Goal: Task Accomplishment & Management: Complete application form

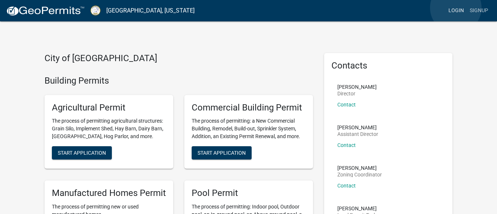
click at [456, 8] on link "Login" at bounding box center [456, 11] width 21 height 14
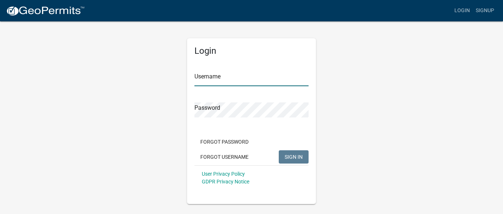
type input "LakeSinclairbl25"
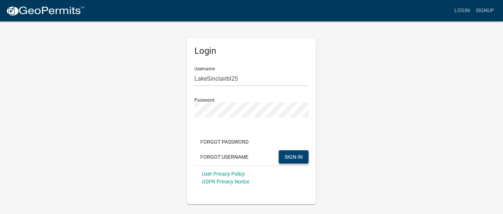
click at [295, 153] on button "SIGN IN" at bounding box center [294, 156] width 30 height 13
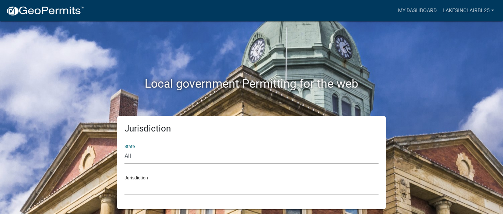
click at [137, 157] on select "All [US_STATE] [US_STATE] [US_STATE] [US_STATE] [US_STATE] [US_STATE] [US_STATE…" at bounding box center [251, 156] width 254 height 15
select select "[US_STATE]"
click at [124, 149] on select "All [US_STATE] [US_STATE] [US_STATE] [US_STATE] [US_STATE] [US_STATE] [US_STATE…" at bounding box center [251, 156] width 254 height 15
click at [133, 189] on select "[GEOGRAPHIC_DATA], [US_STATE][PERSON_NAME][GEOGRAPHIC_DATA], [US_STATE][PERSON_…" at bounding box center [251, 187] width 254 height 15
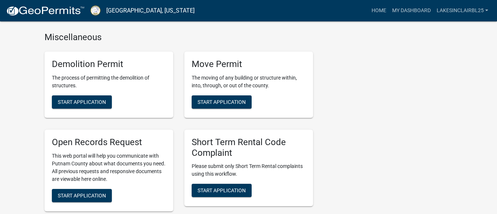
scroll to position [810, 0]
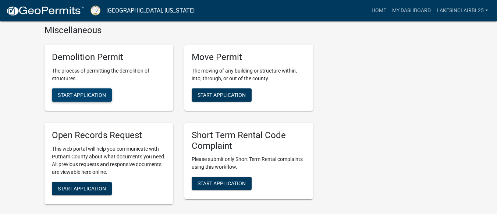
click at [90, 92] on span "Start Application" at bounding box center [82, 95] width 48 height 6
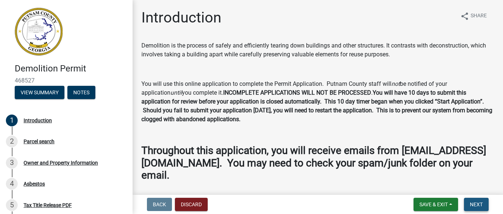
click at [480, 203] on span "Next" at bounding box center [476, 204] width 13 height 6
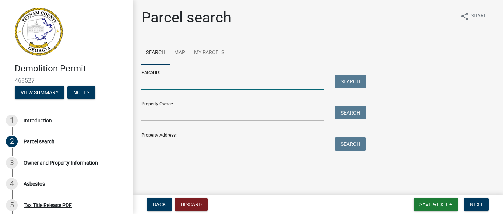
click at [190, 83] on input "Parcel ID:" at bounding box center [232, 82] width 182 height 15
type input "087A001"
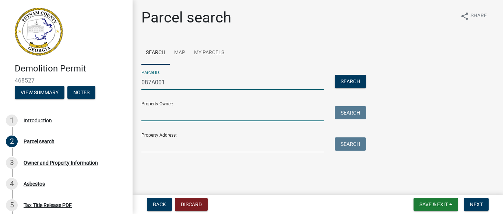
click at [179, 115] on input "Property Owner:" at bounding box center [232, 113] width 182 height 15
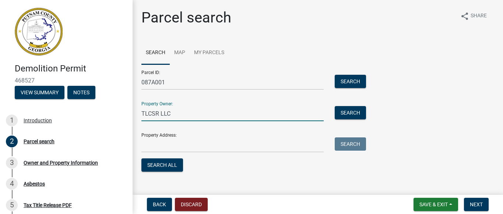
type input "TLCSR LLC"
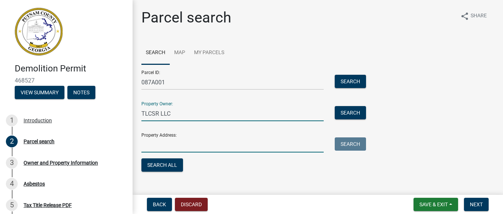
click at [179, 147] on input "Property Address:" at bounding box center [232, 144] width 182 height 15
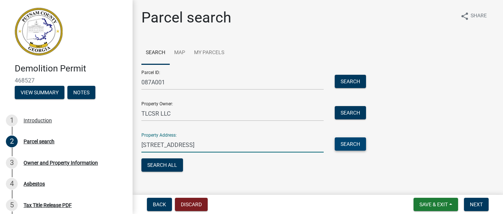
type input "[STREET_ADDRESS]"
click at [350, 145] on button "Search" at bounding box center [350, 143] width 31 height 13
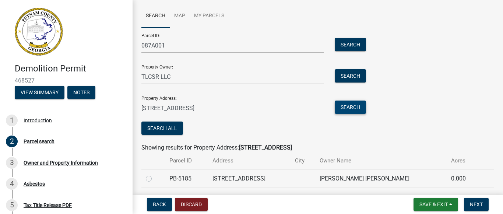
scroll to position [74, 0]
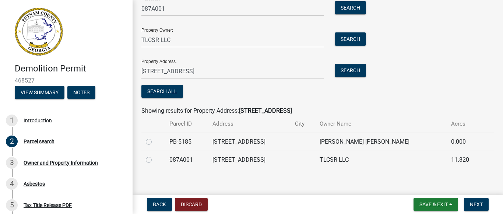
click at [155, 155] on label at bounding box center [155, 155] width 0 height 0
click at [155, 160] on input "radio" at bounding box center [157, 157] width 5 height 5
radio input "true"
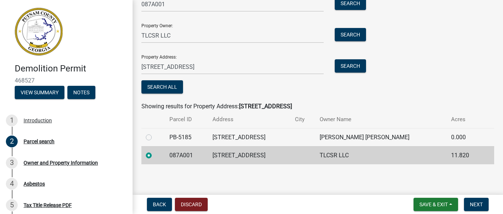
scroll to position [79, 0]
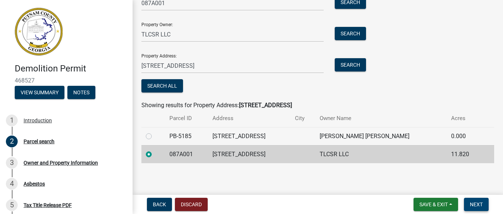
click at [473, 204] on span "Next" at bounding box center [476, 204] width 13 height 6
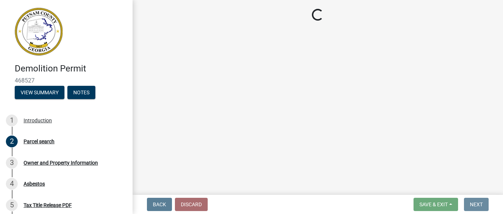
scroll to position [0, 0]
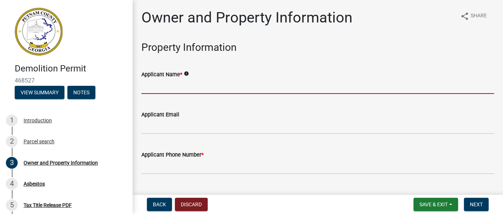
click at [183, 87] on input "Applicant Name *" at bounding box center [317, 86] width 353 height 15
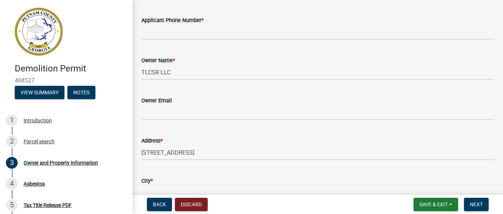
scroll to position [147, 0]
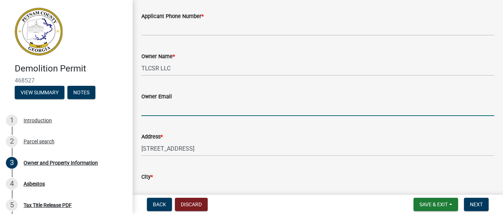
click at [159, 101] on input "Owner Email" at bounding box center [317, 108] width 353 height 15
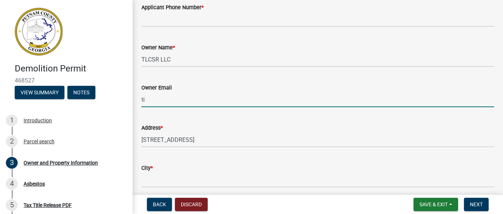
type input "t"
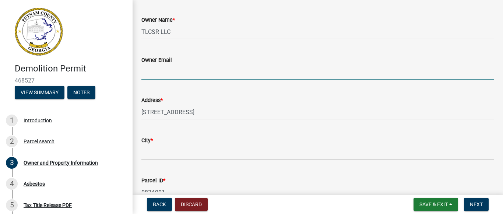
scroll to position [230, 0]
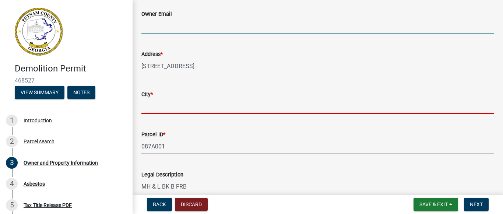
click at [175, 107] on input "City *" at bounding box center [317, 106] width 353 height 15
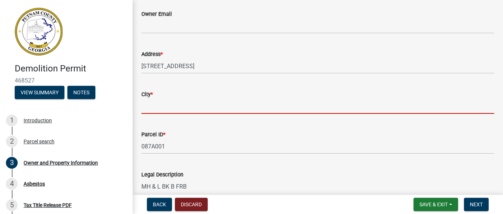
type input "Eatonton"
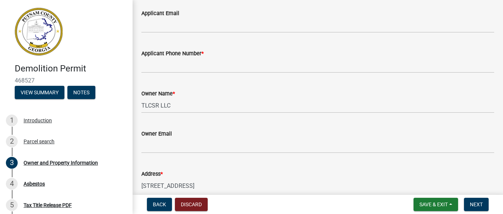
scroll to position [110, 0]
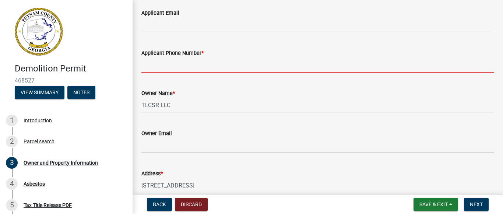
click at [169, 62] on input "Applicant Phone Number *" at bounding box center [317, 64] width 353 height 15
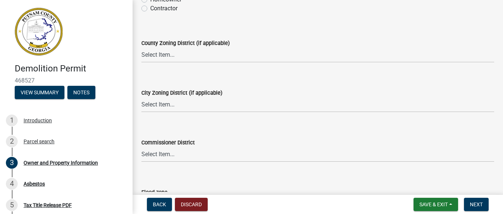
scroll to position [957, 0]
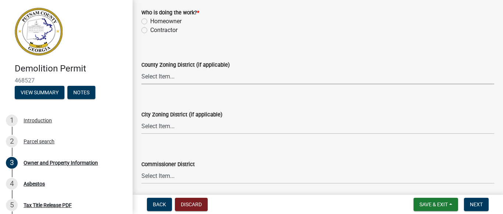
click at [194, 69] on select "Select Item... AG-1 R-1R R-1 R-2 MHP RM-1 RM-3 C-1 C-2 I-M PUD N/A" at bounding box center [317, 76] width 353 height 15
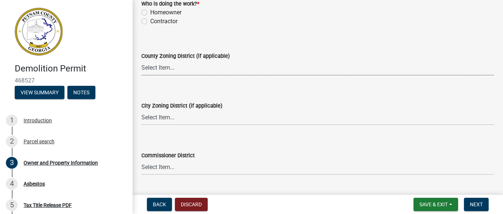
click at [139, 64] on div "County Zoning District (if applicable) Select Item... AG-1 R-1R R-1 R-2 MHP RM-…" at bounding box center [318, 53] width 364 height 43
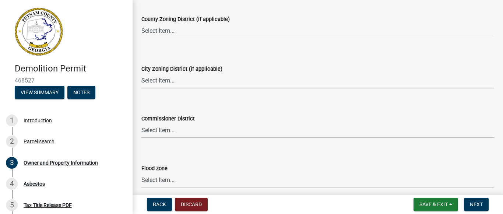
click at [172, 80] on select "Select Item... A-1 A-2 R-1 R-2 R-3 R-4 MHP C-1 C-2 I-1 I-2 DB FH H-P N/A" at bounding box center [317, 80] width 353 height 15
click at [136, 78] on div "City Zoning District (if applicable) Select Item... A-1 A-2 R-1 R-2 R-3 R-4 MHP…" at bounding box center [318, 66] width 364 height 43
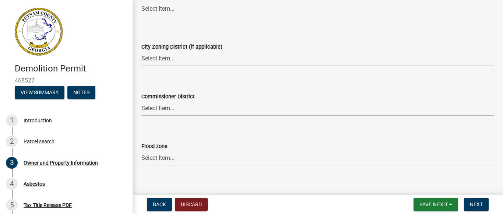
scroll to position [1034, 0]
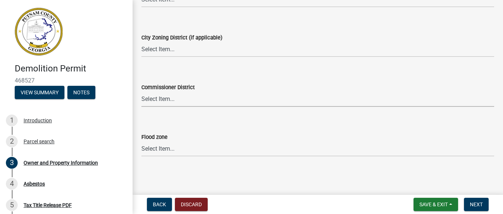
click at [170, 101] on select "Select Item... District 1 District 2 District 3 District 4" at bounding box center [317, 99] width 353 height 15
click at [141, 92] on select "Select Item... District 1 District 2 District 3 District 4" at bounding box center [317, 99] width 353 height 15
select select "ece5c1a9-df30-4702-9587-5deee23533b7"
click at [168, 148] on select "Select Item... Zone A Zone V Zone A99 Zone AE Zone AO Zone AH Zone VE Zone AR Z…" at bounding box center [317, 148] width 353 height 15
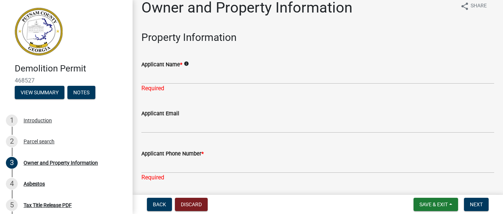
scroll to position [0, 0]
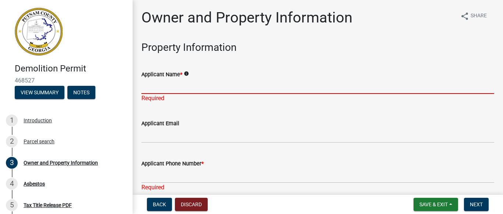
drag, startPoint x: 164, startPoint y: 88, endPoint x: 170, endPoint y: 92, distance: 7.1
click at [164, 88] on input "Applicant Name *" at bounding box center [317, 86] width 353 height 15
click at [166, 89] on input "Applicant Name *" at bounding box center [317, 86] width 353 height 15
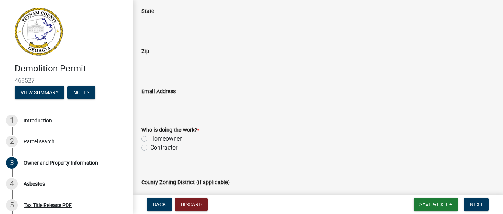
scroll to position [847, 0]
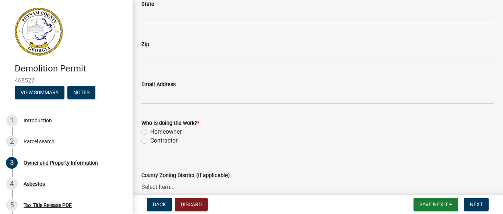
type input "T"
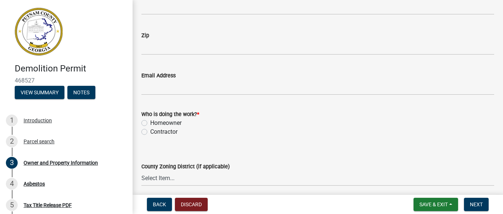
click at [150, 127] on label "Homeowner" at bounding box center [165, 123] width 31 height 9
click at [150, 123] on input "Homeowner" at bounding box center [152, 121] width 5 height 5
radio input "true"
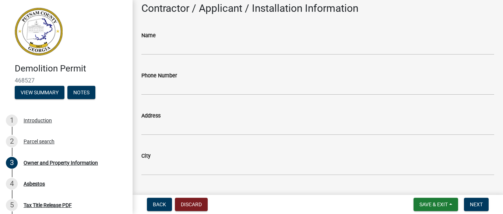
scroll to position [691, 0]
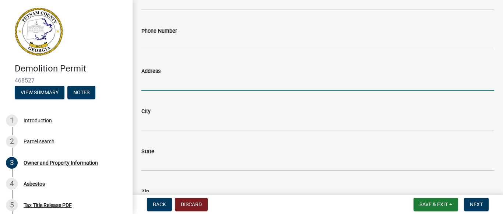
click at [176, 86] on input "Address" at bounding box center [317, 82] width 353 height 15
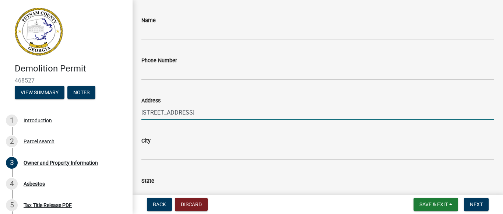
scroll to position [617, 0]
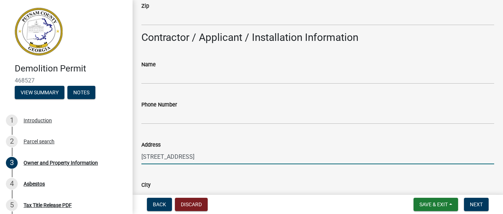
type input "[STREET_ADDRESS]"
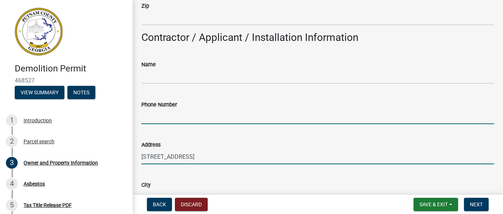
click at [197, 112] on input "Phone Number" at bounding box center [317, 116] width 353 height 15
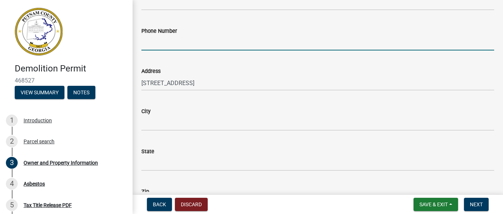
scroll to position [654, 0]
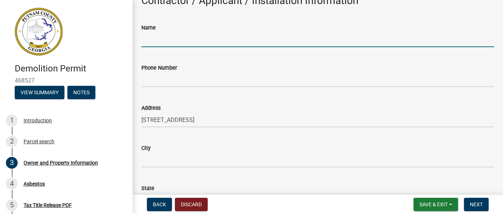
click at [159, 43] on input "Name" at bounding box center [317, 39] width 353 height 15
type input "[PERSON_NAME]"
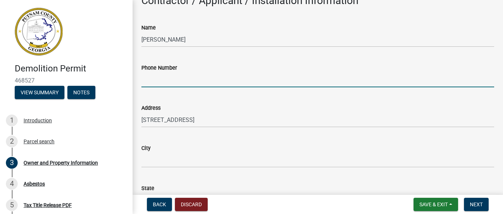
click at [170, 78] on input "Phone Number" at bounding box center [317, 79] width 353 height 15
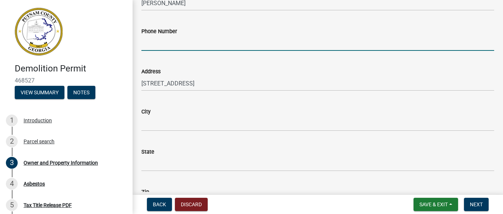
scroll to position [691, 0]
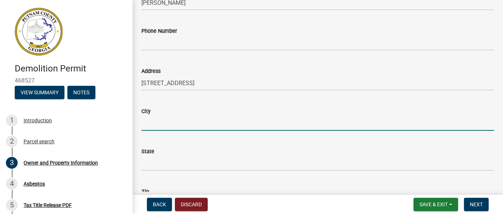
click at [156, 124] on input "City" at bounding box center [317, 123] width 353 height 15
type input "Eatonton"
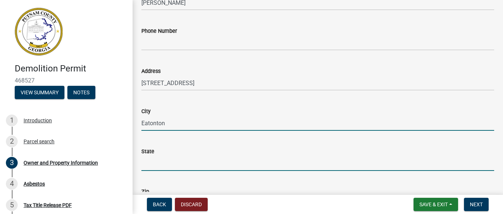
type input "[US_STATE]"
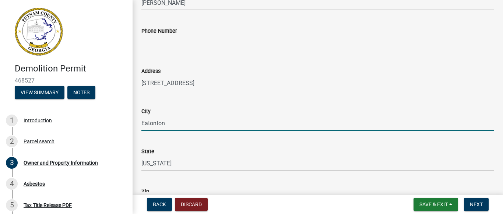
type input "31024"
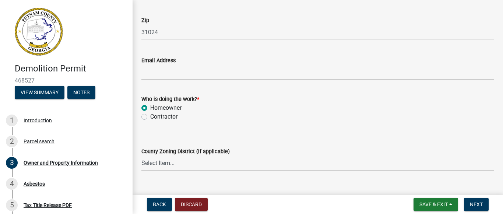
scroll to position [875, 0]
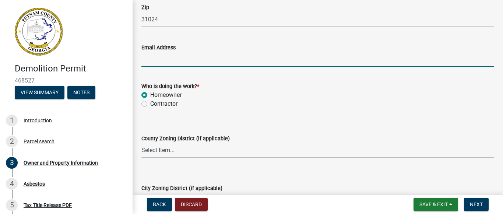
click at [173, 59] on input "Email Address" at bounding box center [317, 59] width 353 height 15
type input "[EMAIL_ADDRESS][DOMAIN_NAME]"
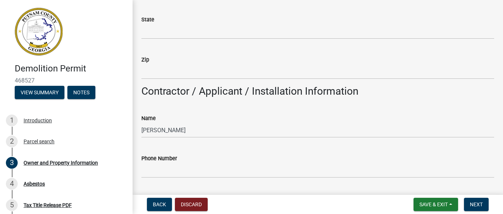
scroll to position [580, 0]
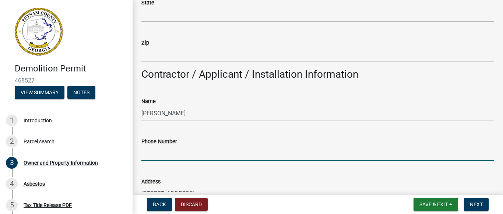
click at [178, 158] on input "Phone Number" at bounding box center [317, 153] width 353 height 15
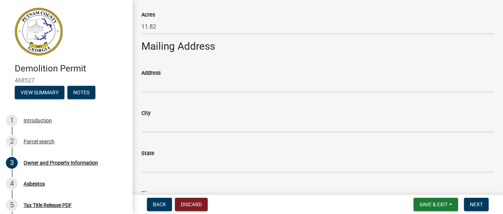
scroll to position [433, 0]
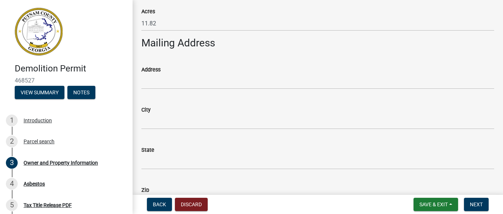
type input "4782344564"
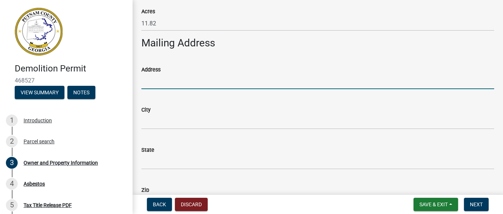
click at [166, 78] on input "Address" at bounding box center [317, 81] width 353 height 15
type input "[STREET_ADDRESS]"
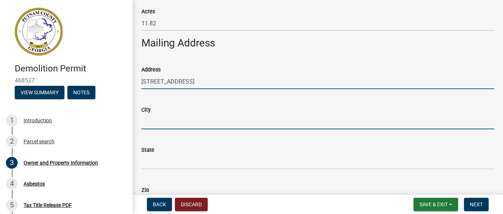
click at [174, 124] on input "City" at bounding box center [317, 121] width 353 height 15
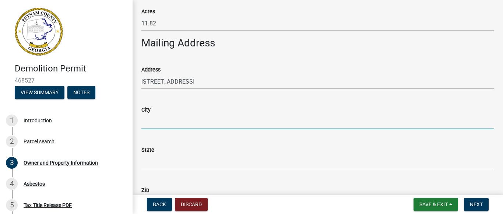
type input "Eatonton"
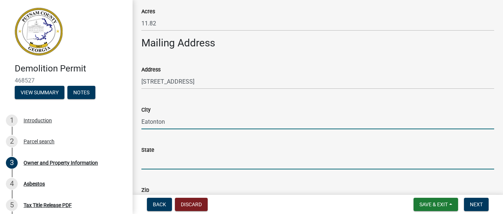
type input "[US_STATE]"
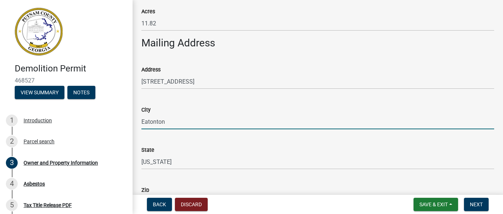
type input "31024"
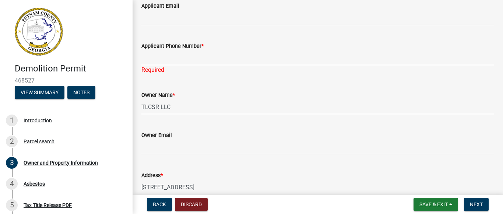
scroll to position [102, 0]
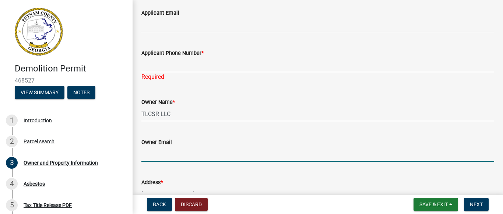
click at [180, 154] on input "Owner Email" at bounding box center [317, 154] width 353 height 15
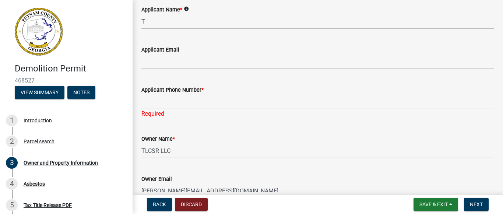
type input "[PERSON_NAME][EMAIL_ADDRESS][DOMAIN_NAME]"
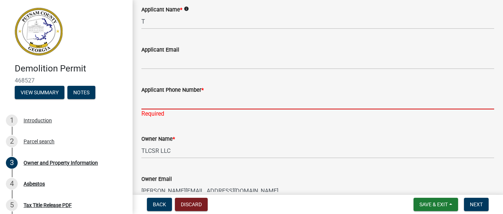
click at [182, 102] on input "Applicant Phone Number *" at bounding box center [317, 101] width 353 height 15
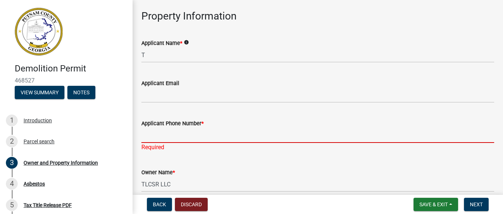
scroll to position [0, 0]
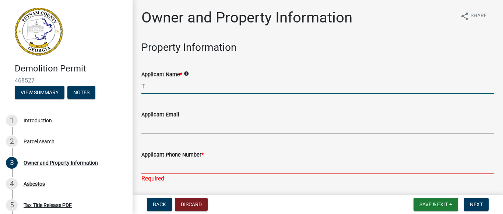
click at [170, 85] on input "T" at bounding box center [317, 86] width 353 height 15
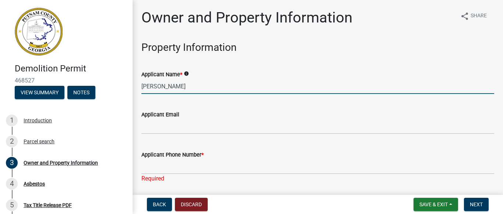
type input "[PERSON_NAME]"
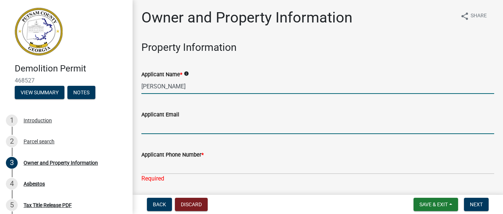
click at [158, 128] on input "Applicant Email" at bounding box center [317, 126] width 353 height 15
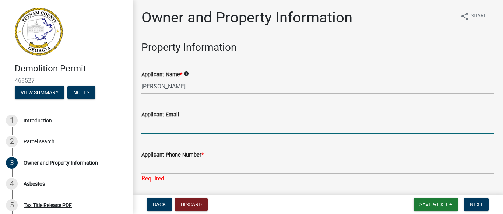
type input "[EMAIL_ADDRESS][DOMAIN_NAME]"
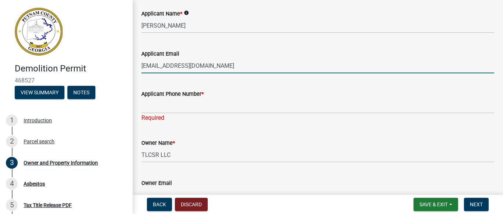
scroll to position [74, 0]
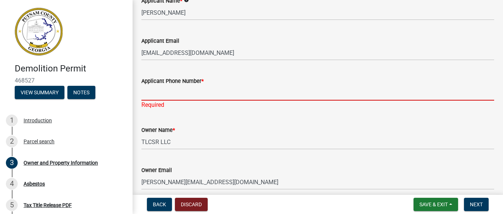
click at [180, 91] on input "Applicant Phone Number *" at bounding box center [317, 92] width 353 height 15
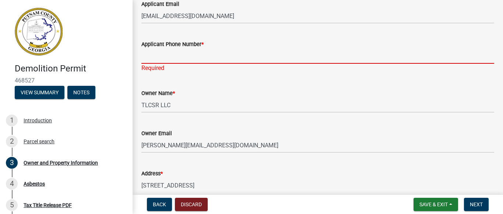
type input "4789606987"
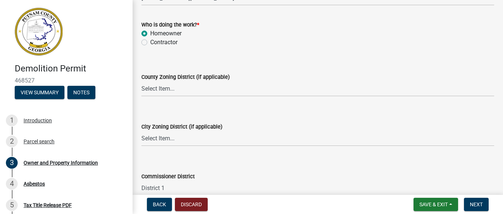
scroll to position [915, 0]
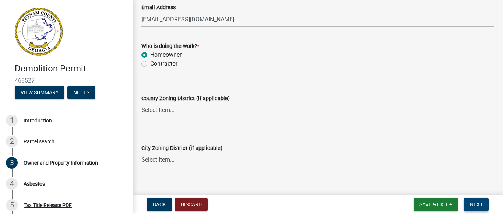
click at [478, 207] on span "Next" at bounding box center [476, 204] width 13 height 6
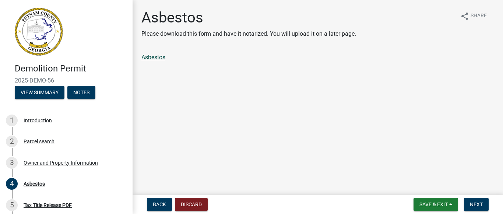
click at [157, 59] on link "Asbestos" at bounding box center [153, 57] width 24 height 7
click at [478, 201] on span "Next" at bounding box center [476, 204] width 13 height 6
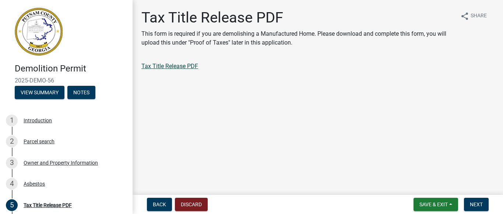
click at [165, 64] on link "Tax Title Release PDF" at bounding box center [169, 66] width 57 height 7
click at [475, 199] on button "Next" at bounding box center [476, 204] width 25 height 13
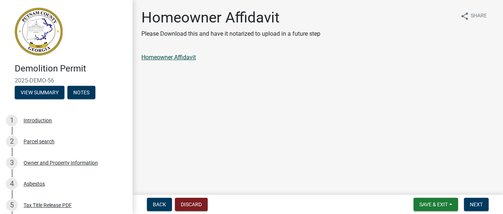
click at [180, 59] on link "Homeowner Affidavit" at bounding box center [168, 57] width 54 height 7
click at [472, 200] on button "Next" at bounding box center [476, 204] width 25 height 13
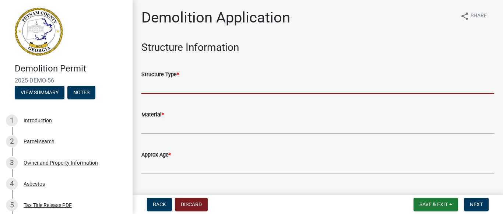
click at [181, 85] on input "Structure Type *" at bounding box center [317, 86] width 353 height 15
click at [208, 62] on div "Structure Type *" at bounding box center [317, 77] width 353 height 34
click at [182, 82] on input "Structure Type *" at bounding box center [317, 86] width 353 height 15
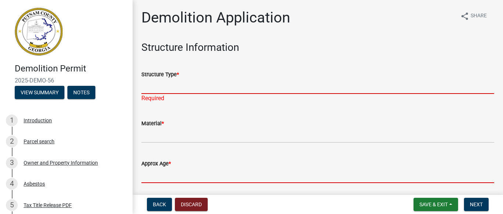
click at [168, 177] on input "Approx Age *" at bounding box center [317, 175] width 353 height 15
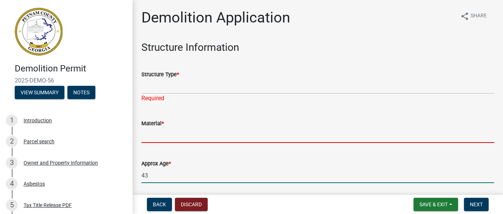
click at [169, 131] on input "Material *" at bounding box center [317, 135] width 353 height 15
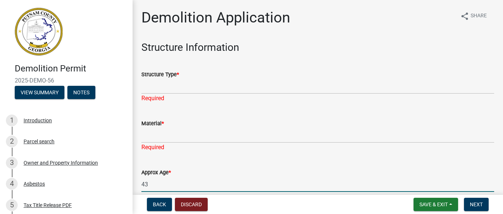
click at [163, 179] on input "43" at bounding box center [317, 184] width 353 height 15
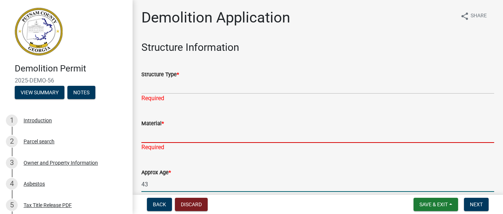
click at [159, 136] on input "Material *" at bounding box center [317, 135] width 353 height 15
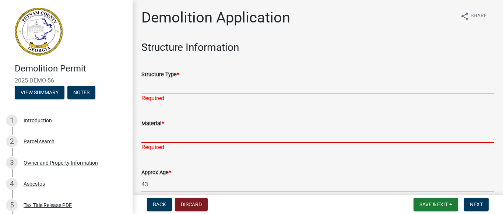
scroll to position [37, 0]
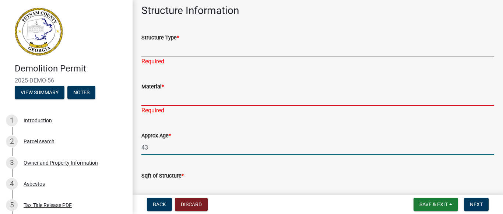
click at [154, 145] on input "43" at bounding box center [317, 147] width 353 height 15
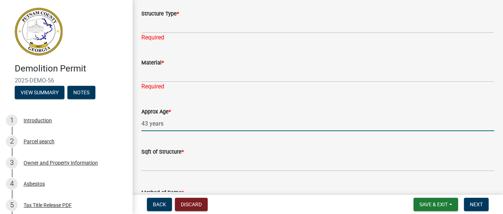
scroll to position [74, 0]
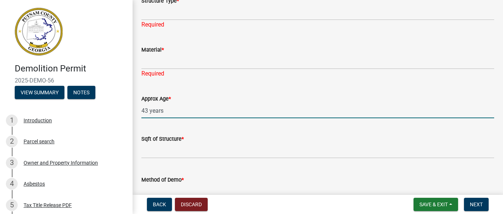
type input "43 years"
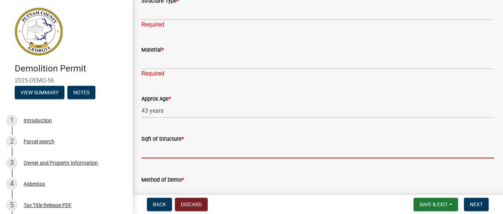
click at [184, 147] on input "text" at bounding box center [317, 150] width 353 height 15
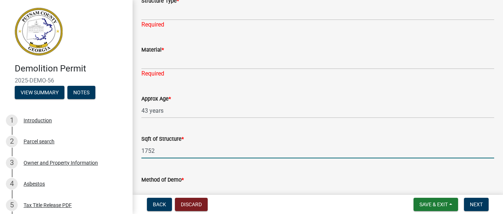
scroll to position [37, 0]
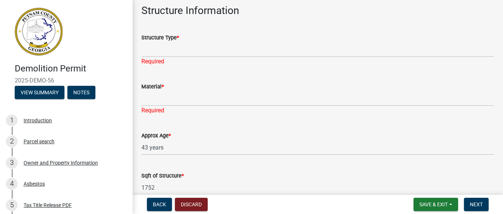
type input "1752"
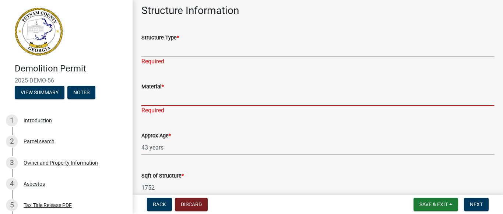
click at [169, 97] on input "Material *" at bounding box center [317, 98] width 353 height 15
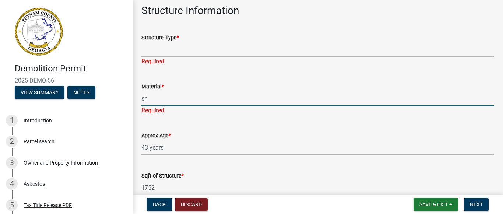
type input "s"
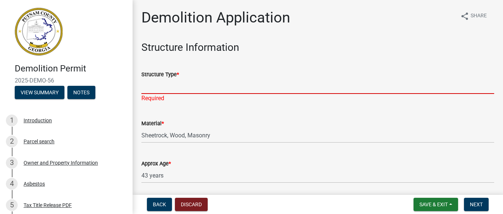
click at [164, 90] on input "Structure Type *" at bounding box center [317, 86] width 353 height 15
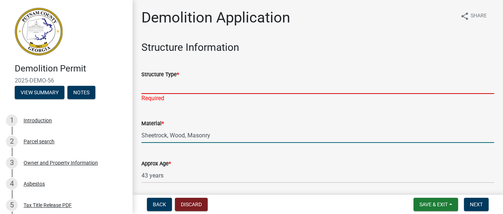
click at [224, 136] on input "Sheetrock, Wood, Masonry" at bounding box center [317, 135] width 353 height 15
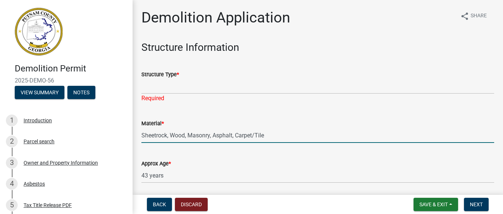
click at [233, 136] on input "Sheetrock, Wood, Masonry, Asphalt, Carpet/Tile" at bounding box center [317, 135] width 353 height 15
type input "Sheetrock, Wood, Masonry, Asphalt shingles, Carpet/Tile"
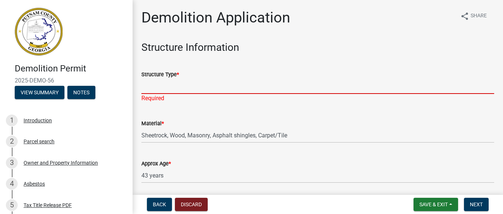
click at [199, 86] on input "Structure Type *" at bounding box center [317, 86] width 353 height 15
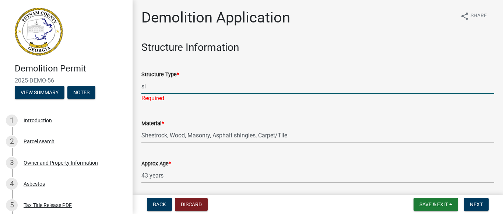
type input "s"
type input "Single Family"
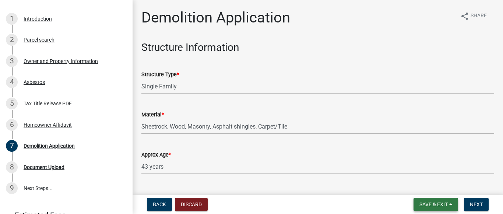
click at [434, 207] on span "Save & Exit" at bounding box center [433, 204] width 28 height 6
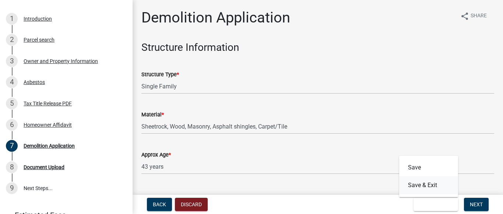
click at [424, 186] on button "Save & Exit" at bounding box center [428, 185] width 59 height 18
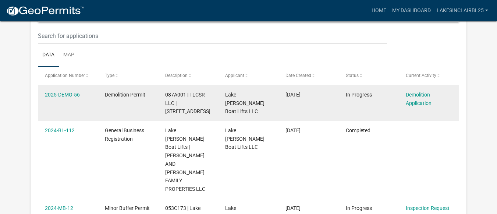
scroll to position [98, 0]
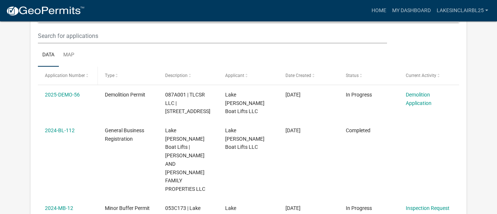
click at [87, 75] on span at bounding box center [87, 75] width 4 height 5
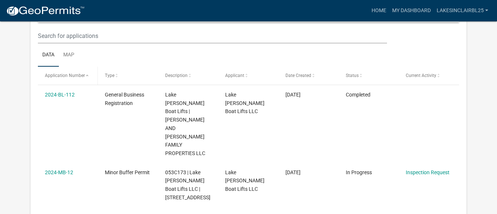
click at [87, 75] on span at bounding box center [87, 75] width 4 height 5
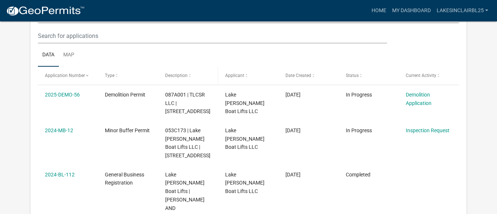
click at [190, 76] on span at bounding box center [190, 75] width 4 height 5
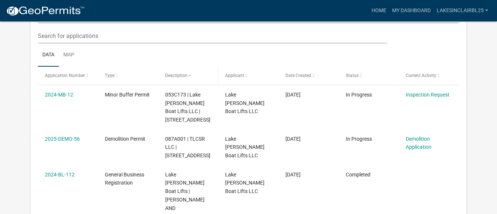
click at [190, 76] on span at bounding box center [190, 75] width 4 height 5
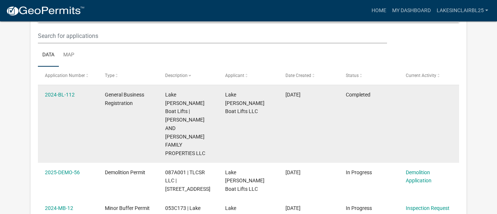
click at [265, 114] on datatable-body-cell "Lake [PERSON_NAME] Boat Lifts LLC" at bounding box center [248, 124] width 60 height 78
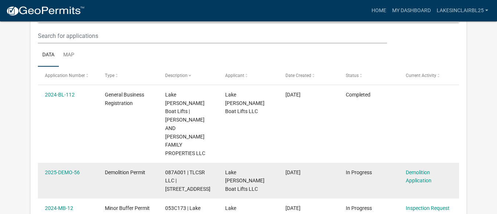
scroll to position [110, 0]
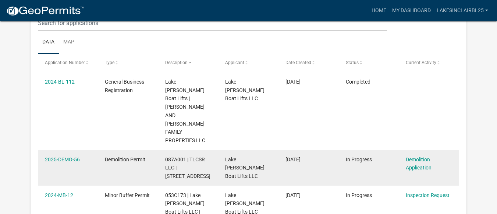
click at [151, 155] on div "Demolition Permit" at bounding box center [128, 159] width 46 height 8
click at [412, 156] on link "Demolition Application" at bounding box center [419, 163] width 26 height 14
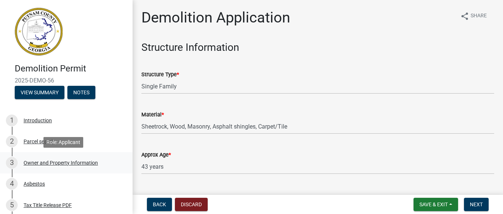
click at [52, 157] on div "3 Owner and Property Information" at bounding box center [63, 163] width 115 height 12
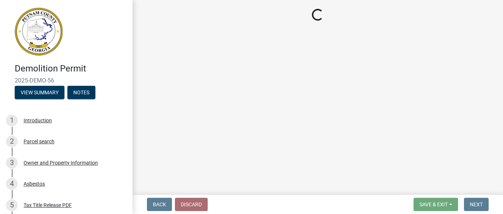
select select "ece5c1a9-df30-4702-9587-5deee23533b7"
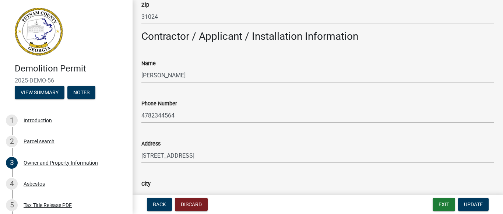
scroll to position [626, 0]
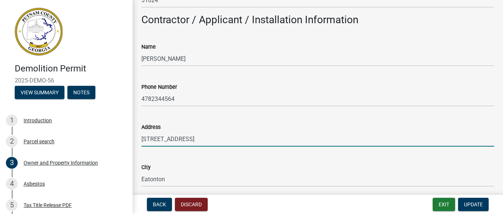
click at [219, 134] on input "[STREET_ADDRESS]" at bounding box center [317, 138] width 353 height 15
drag, startPoint x: 217, startPoint y: 138, endPoint x: 141, endPoint y: 141, distance: 76.6
click at [141, 141] on div "Address [STREET_ADDRESS]" at bounding box center [318, 129] width 364 height 34
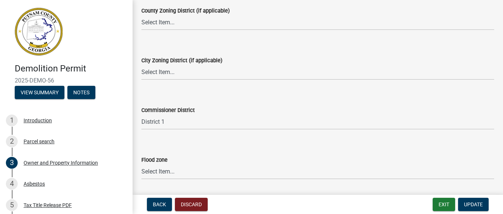
scroll to position [1017, 0]
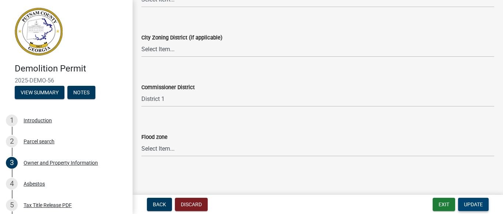
type input "[STREET_ADDRESS]"
click at [479, 202] on span "Update" at bounding box center [473, 204] width 19 height 6
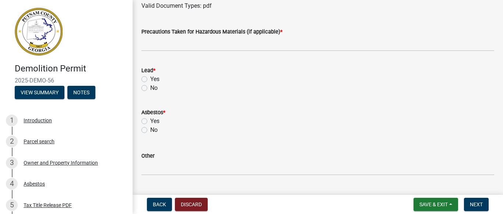
scroll to position [368, 0]
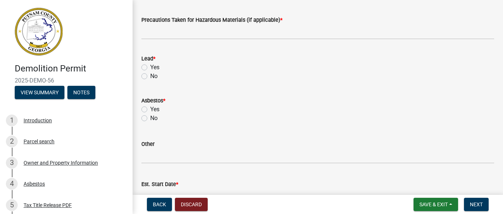
click at [150, 118] on label "No" at bounding box center [153, 118] width 7 height 9
click at [150, 118] on input "No" at bounding box center [152, 116] width 5 height 5
radio input "true"
click at [150, 78] on label "No" at bounding box center [153, 76] width 7 height 9
click at [150, 77] on input "No" at bounding box center [152, 74] width 5 height 5
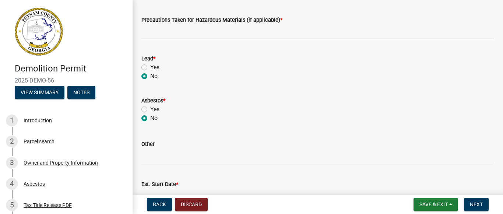
radio input "true"
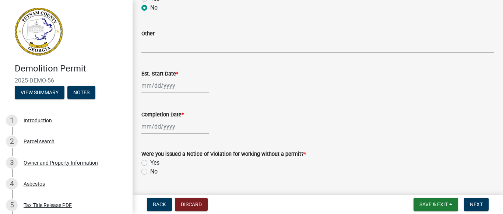
scroll to position [515, 0]
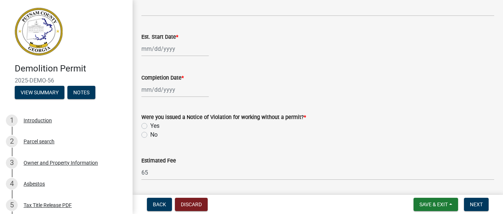
click at [150, 136] on label "No" at bounding box center [153, 134] width 7 height 9
click at [150, 135] on input "No" at bounding box center [152, 132] width 5 height 5
radio input "true"
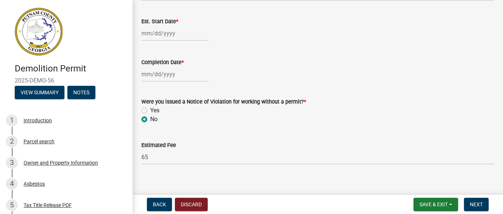
scroll to position [539, 0]
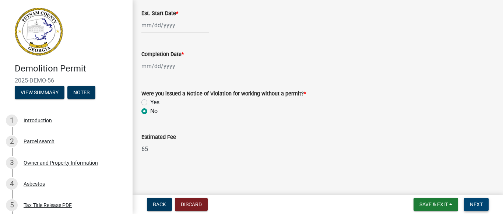
click at [480, 204] on span "Next" at bounding box center [476, 204] width 13 height 6
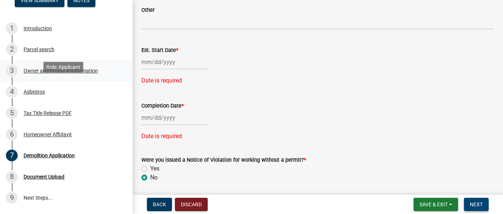
scroll to position [110, 0]
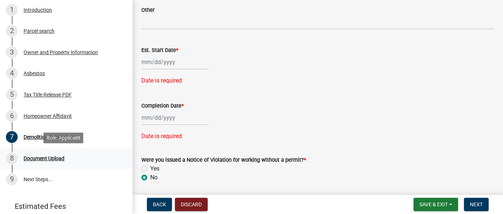
click at [49, 158] on div "Document Upload" at bounding box center [44, 158] width 41 height 5
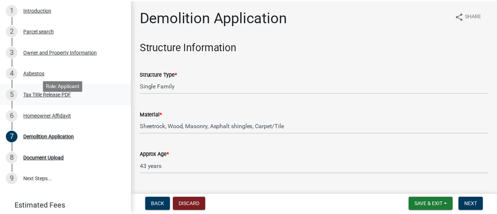
scroll to position [0, 0]
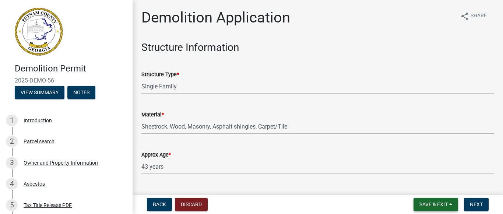
click at [439, 205] on span "Save & Exit" at bounding box center [433, 204] width 28 height 6
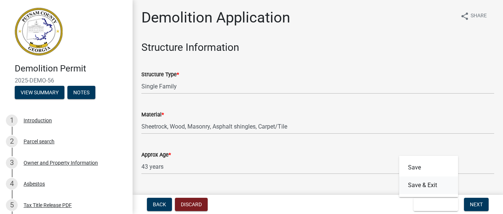
click at [434, 187] on button "Save & Exit" at bounding box center [428, 185] width 59 height 18
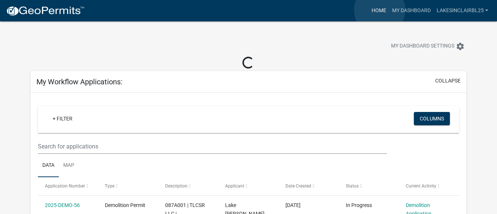
click at [380, 10] on link "Home" at bounding box center [379, 11] width 21 height 14
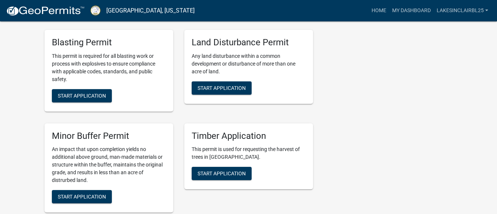
scroll to position [1188, 0]
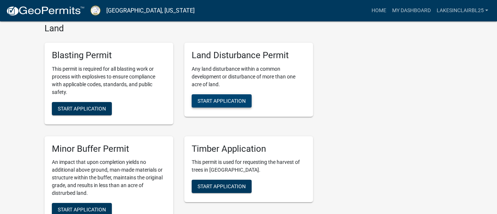
click at [232, 99] on button "Start Application" at bounding box center [222, 100] width 60 height 13
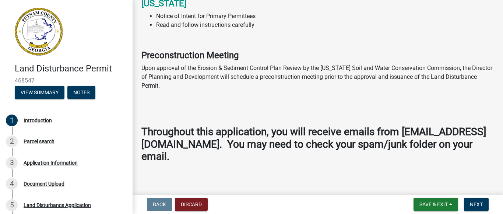
scroll to position [572, 0]
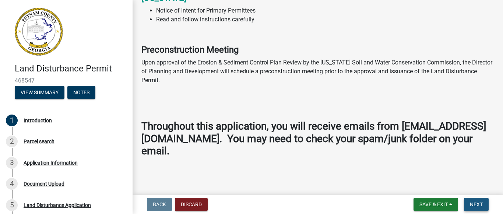
click at [475, 207] on span "Next" at bounding box center [476, 204] width 13 height 6
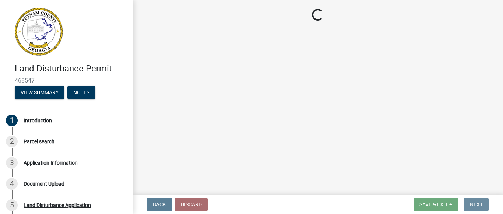
scroll to position [0, 0]
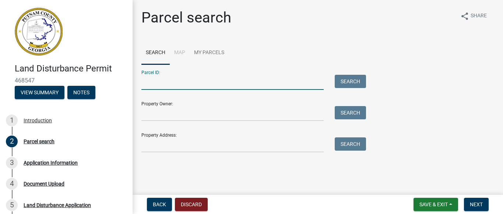
click at [193, 82] on input "Parcel ID:" at bounding box center [232, 82] width 182 height 15
type input "087A001"
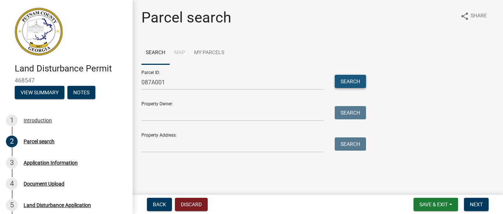
click at [344, 83] on button "Search" at bounding box center [350, 81] width 31 height 13
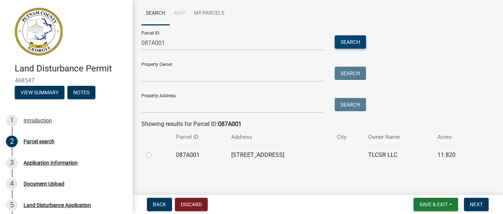
scroll to position [40, 0]
click at [155, 150] on label at bounding box center [155, 150] width 0 height 0
click at [155, 155] on input "radio" at bounding box center [157, 152] width 5 height 5
radio input "true"
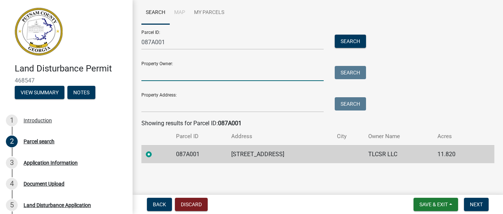
click at [186, 78] on input "Property Owner:" at bounding box center [232, 73] width 182 height 15
type input "TLCSR LLC"
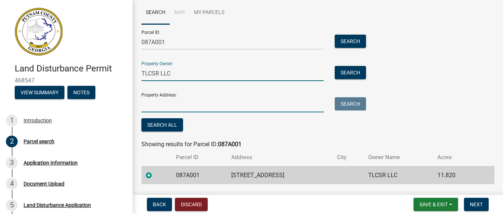
click at [183, 102] on input "Property Address:" at bounding box center [232, 104] width 182 height 15
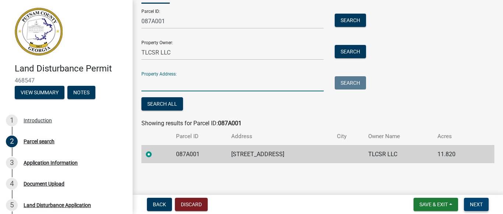
click at [473, 205] on span "Next" at bounding box center [476, 204] width 13 height 6
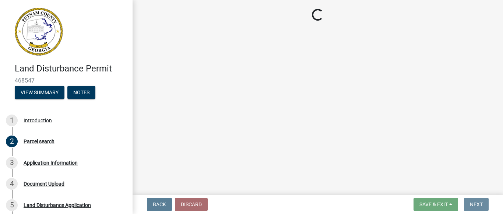
scroll to position [0, 0]
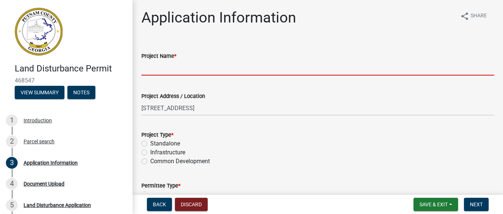
click at [196, 72] on input "Project Name *" at bounding box center [317, 67] width 353 height 15
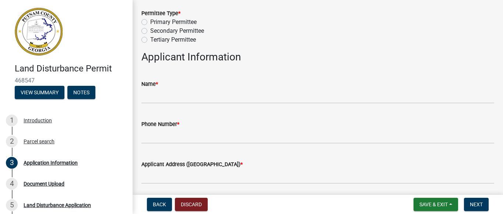
scroll to position [184, 0]
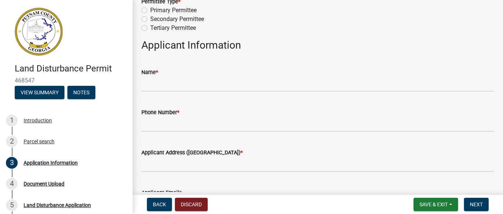
type input "Land Clearing"
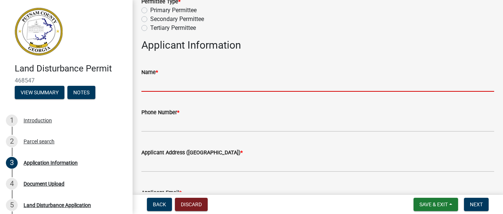
click at [190, 85] on input "Name *" at bounding box center [317, 84] width 353 height 15
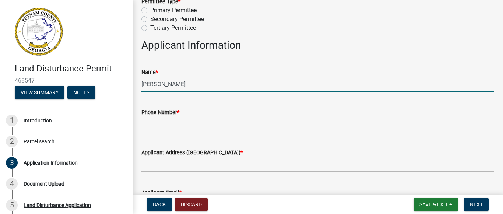
type input "[PERSON_NAME]"
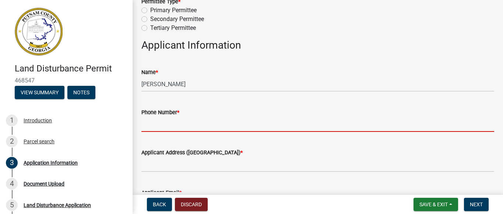
click at [193, 121] on input "Phone Number *" at bounding box center [317, 124] width 353 height 15
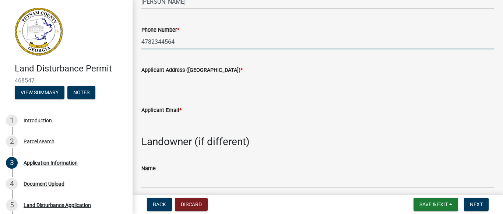
scroll to position [295, 0]
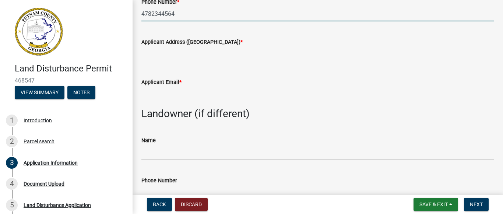
type input "4782344564"
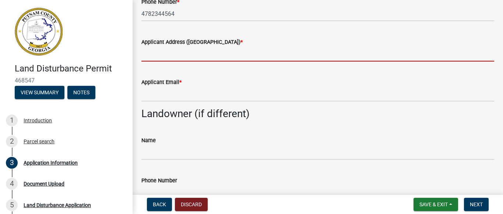
click at [179, 50] on input "Applicant Address ([GEOGRAPHIC_DATA], Zip) *" at bounding box center [317, 53] width 353 height 15
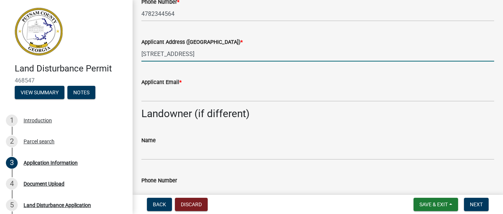
type input "[STREET_ADDRESS]"
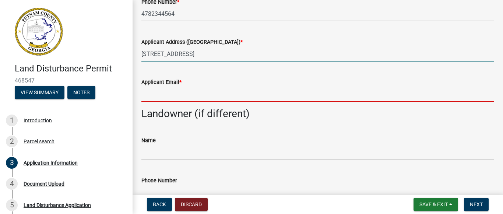
click at [189, 98] on input "Applicant Email *" at bounding box center [317, 94] width 353 height 15
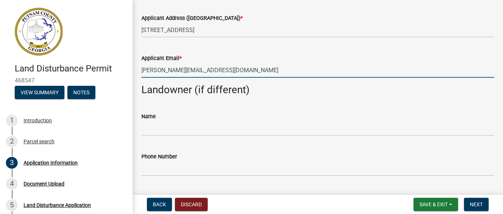
scroll to position [331, 0]
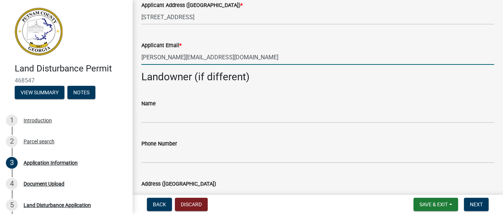
type input "[PERSON_NAME][EMAIL_ADDRESS][DOMAIN_NAME]"
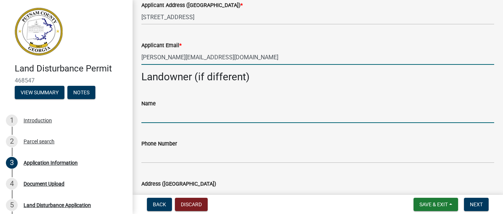
click at [182, 116] on input "Name" at bounding box center [317, 115] width 353 height 15
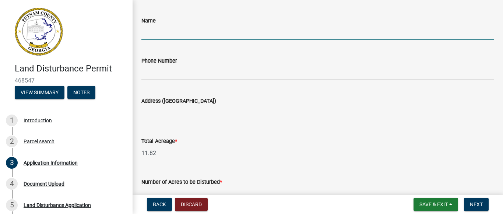
scroll to position [405, 0]
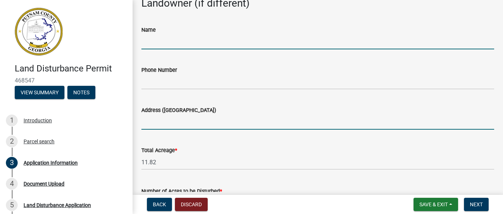
click at [167, 123] on input "Address ([GEOGRAPHIC_DATA])" at bounding box center [317, 122] width 353 height 15
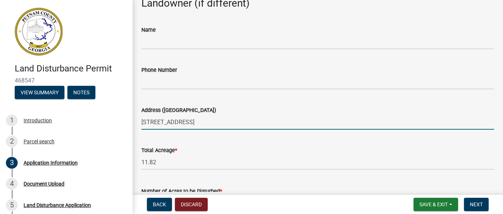
scroll to position [442, 0]
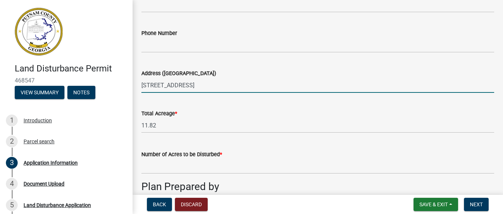
click at [227, 86] on input "[STREET_ADDRESS]" at bounding box center [317, 85] width 353 height 15
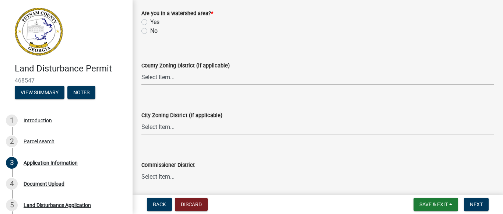
scroll to position [1031, 0]
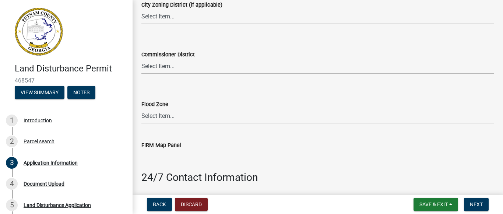
type input "[STREET_ADDRESS]"
click at [157, 69] on select "Select Item... District 1 District 2 District 3 District 4" at bounding box center [317, 66] width 353 height 15
click at [141, 59] on select "Select Item... District 1 District 2 District 3 District 4" at bounding box center [317, 66] width 353 height 15
select select "ece5c1a9-df30-4702-9587-5deee23533b7"
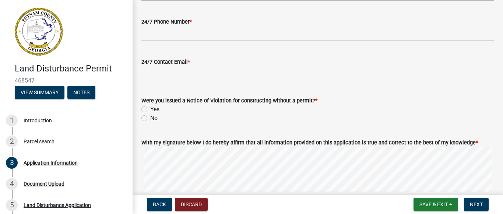
scroll to position [1215, 0]
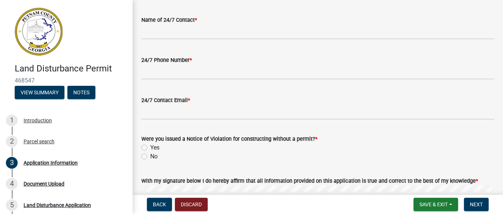
click at [150, 157] on label "No" at bounding box center [153, 156] width 7 height 9
click at [150, 157] on input "No" at bounding box center [152, 154] width 5 height 5
radio input "true"
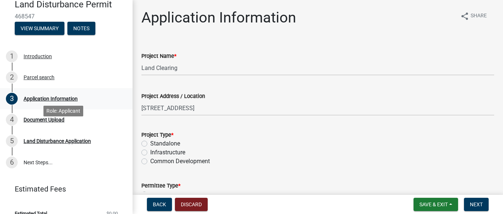
scroll to position [74, 0]
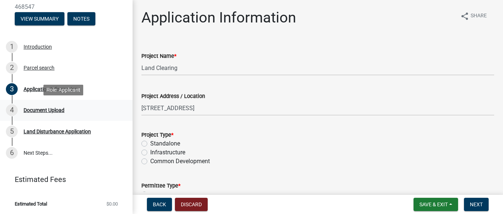
click at [43, 112] on div "Document Upload" at bounding box center [44, 110] width 41 height 5
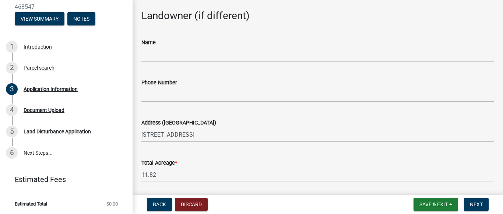
scroll to position [405, 0]
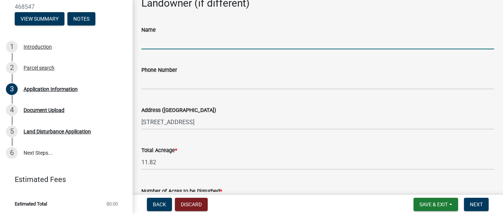
click at [193, 42] on input "Name" at bounding box center [317, 41] width 353 height 15
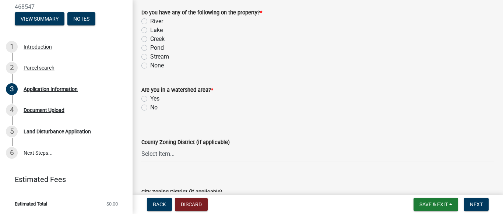
scroll to position [847, 0]
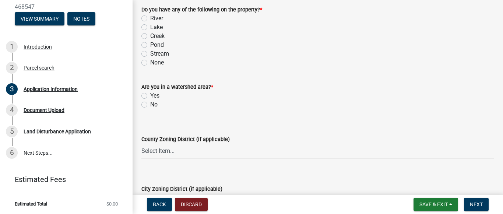
click at [150, 63] on label "None" at bounding box center [157, 62] width 14 height 9
click at [150, 63] on input "None" at bounding box center [152, 60] width 5 height 5
radio input "true"
click at [150, 105] on label "No" at bounding box center [153, 104] width 7 height 9
click at [150, 105] on input "No" at bounding box center [152, 102] width 5 height 5
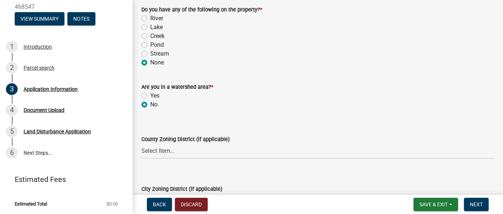
radio input "true"
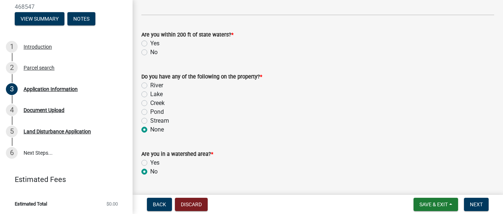
scroll to position [773, 0]
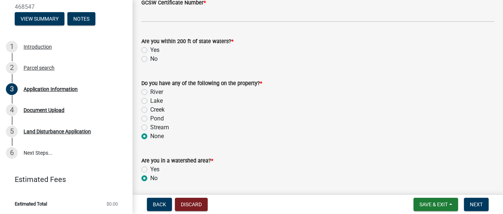
click at [150, 58] on label "No" at bounding box center [153, 58] width 7 height 9
click at [150, 58] on input "No" at bounding box center [152, 56] width 5 height 5
radio input "true"
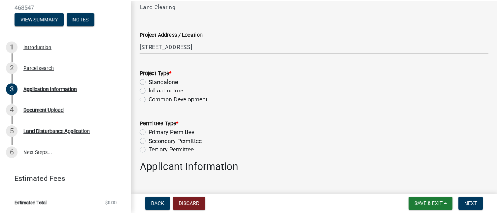
scroll to position [0, 0]
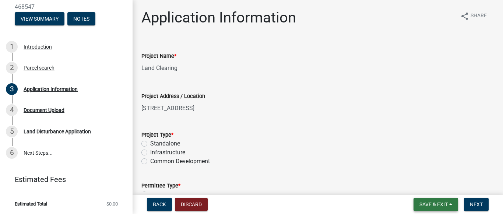
click at [444, 205] on span "Save & Exit" at bounding box center [433, 204] width 28 height 6
click at [432, 187] on button "Save & Exit" at bounding box center [428, 185] width 59 height 18
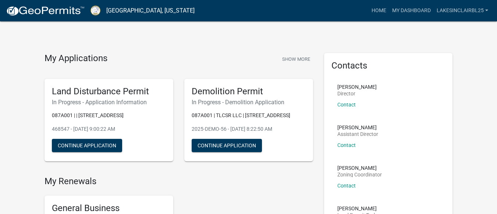
click at [268, 84] on div "Demolition Permit In Progress - Demolition Application 087A001 | TLCSR LLC | [S…" at bounding box center [248, 120] width 129 height 83
